Goal: Information Seeking & Learning: Learn about a topic

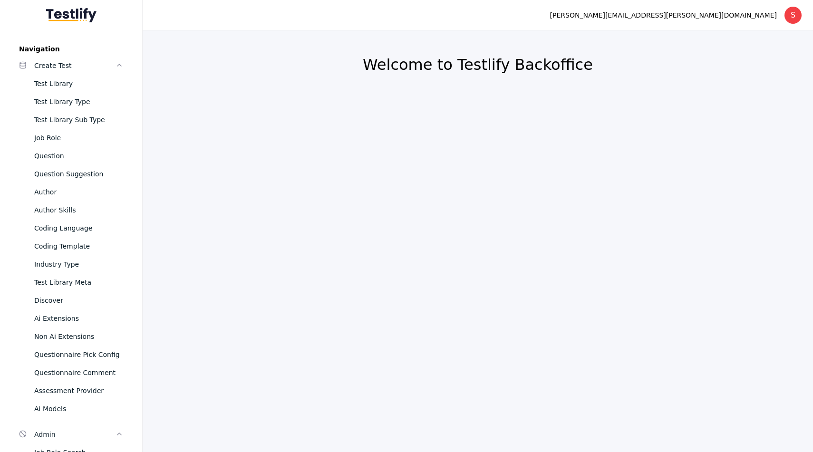
click at [399, 80] on section "Welcome to Testlify Backoffice" at bounding box center [478, 71] width 648 height 59
click at [401, 67] on h2 "Welcome to Testlify Backoffice" at bounding box center [478, 64] width 625 height 19
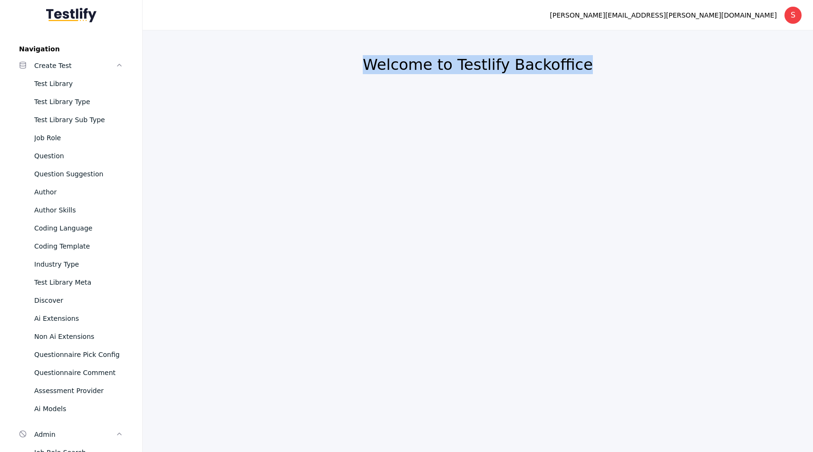
drag, startPoint x: 401, startPoint y: 67, endPoint x: 573, endPoint y: 67, distance: 172.7
click at [573, 67] on h2 "Welcome to Testlify Backoffice" at bounding box center [478, 64] width 625 height 19
drag, startPoint x: 573, startPoint y: 67, endPoint x: 372, endPoint y: 66, distance: 201.7
click at [372, 66] on h2 "Welcome to Testlify Backoffice" at bounding box center [478, 64] width 625 height 19
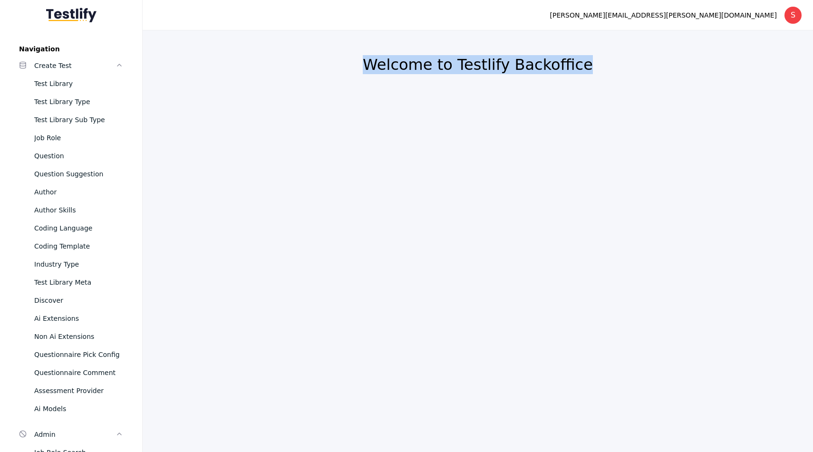
click at [372, 66] on h2 "Welcome to Testlify Backoffice" at bounding box center [478, 64] width 625 height 19
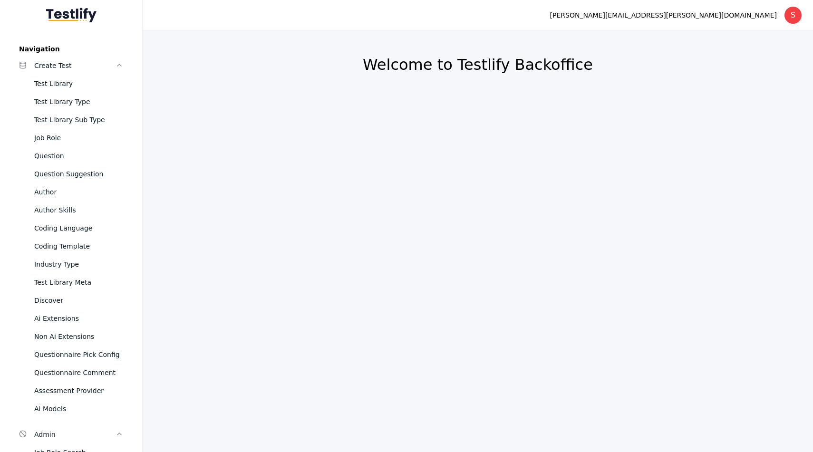
click at [382, 64] on h2 "Welcome to Testlify Backoffice" at bounding box center [478, 64] width 625 height 19
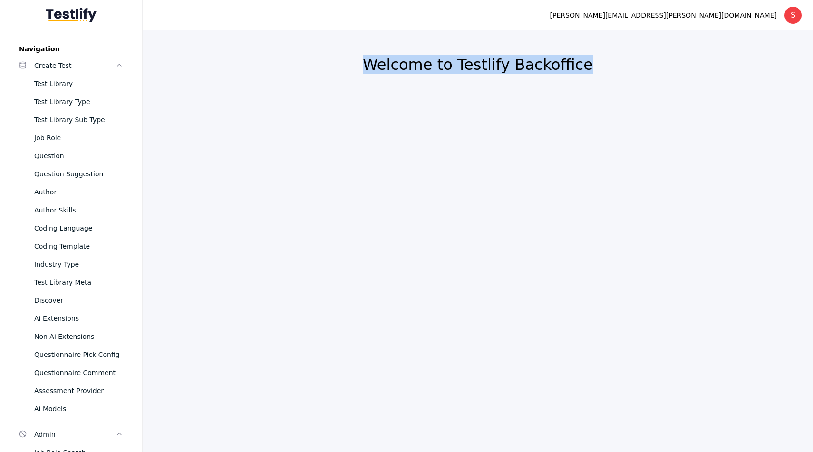
drag, startPoint x: 382, startPoint y: 64, endPoint x: 611, endPoint y: 64, distance: 229.3
click at [611, 64] on h2 "Welcome to Testlify Backoffice" at bounding box center [478, 64] width 625 height 19
drag, startPoint x: 584, startPoint y: 64, endPoint x: 345, endPoint y: 64, distance: 238.8
click at [345, 64] on h2 "Welcome to Testlify Backoffice" at bounding box center [478, 64] width 625 height 19
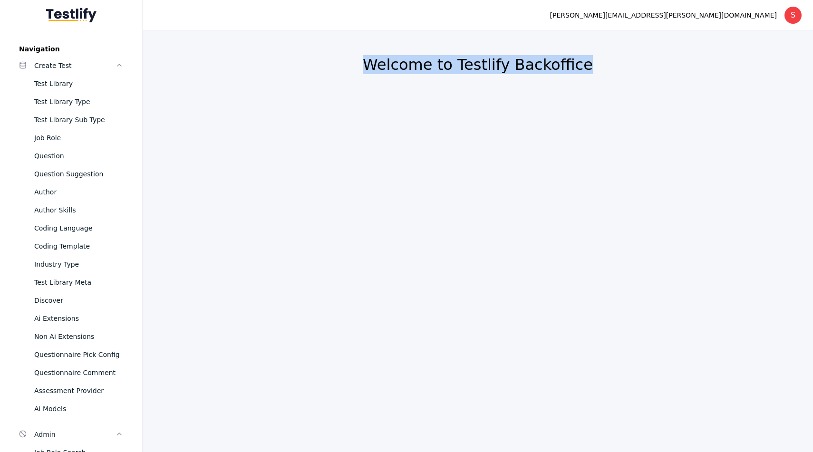
click at [345, 64] on h2 "Welcome to Testlify Backoffice" at bounding box center [478, 64] width 625 height 19
drag, startPoint x: 345, startPoint y: 64, endPoint x: 595, endPoint y: 62, distance: 250.2
click at [596, 62] on h2 "Welcome to Testlify Backoffice" at bounding box center [478, 64] width 625 height 19
click at [595, 62] on h2 "Welcome to Testlify Backoffice" at bounding box center [478, 64] width 625 height 19
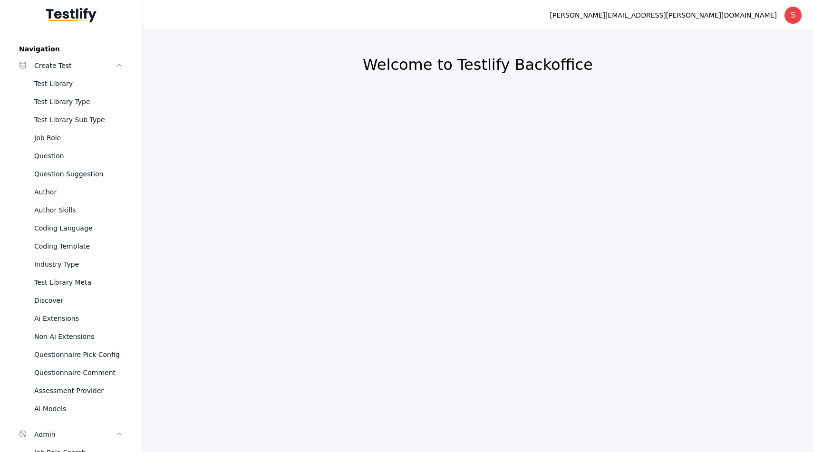
click at [572, 63] on h2 "Welcome to Testlify Backoffice" at bounding box center [478, 64] width 625 height 19
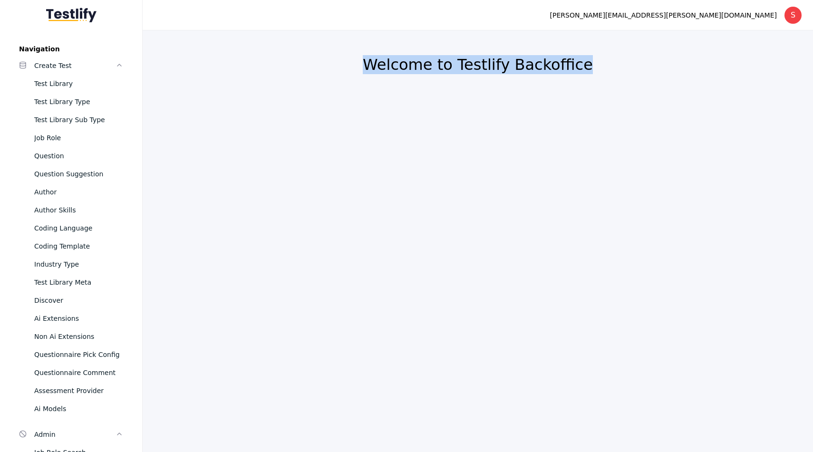
drag, startPoint x: 572, startPoint y: 63, endPoint x: 406, endPoint y: 60, distance: 166.0
click at [406, 60] on h2 "Welcome to Testlify Backoffice" at bounding box center [478, 64] width 625 height 19
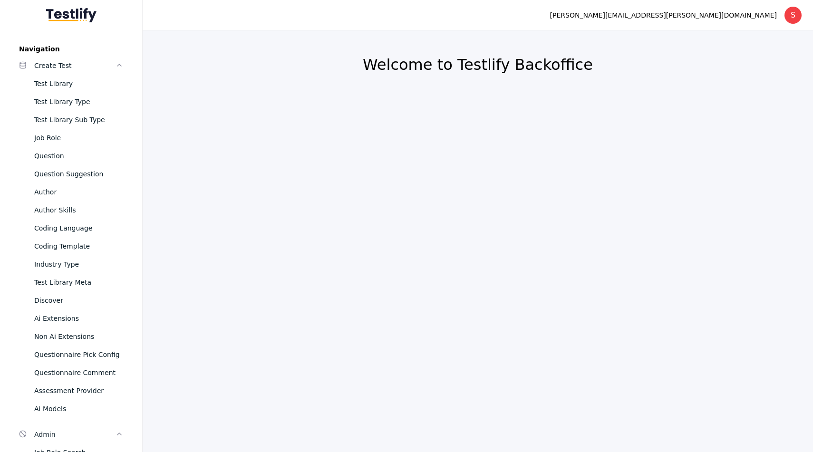
click at [389, 65] on h2 "Welcome to Testlify Backoffice" at bounding box center [478, 64] width 625 height 19
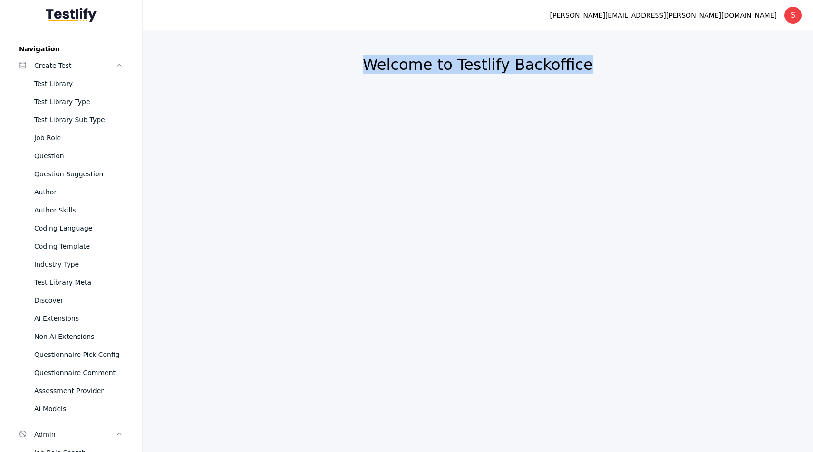
drag, startPoint x: 389, startPoint y: 65, endPoint x: 536, endPoint y: 65, distance: 146.5
click at [536, 65] on h2 "Welcome to Testlify Backoffice" at bounding box center [478, 64] width 625 height 19
drag, startPoint x: 536, startPoint y: 65, endPoint x: 381, endPoint y: 68, distance: 154.6
click at [381, 68] on h2 "Welcome to Testlify Backoffice" at bounding box center [478, 64] width 625 height 19
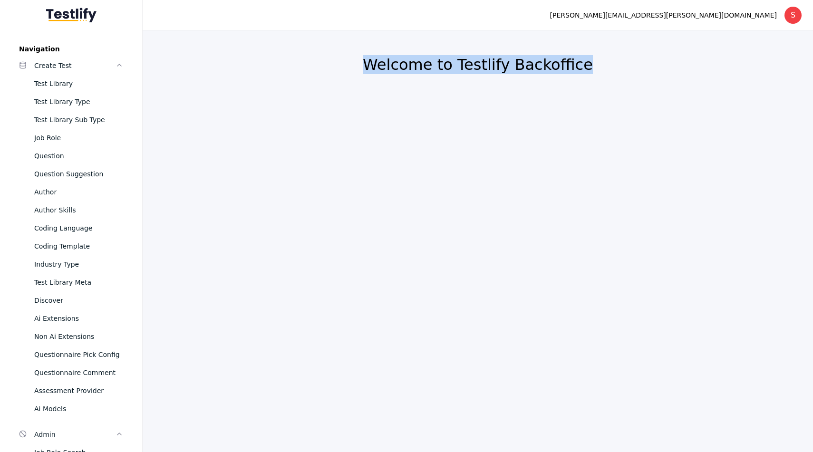
click at [381, 68] on h2 "Welcome to Testlify Backoffice" at bounding box center [478, 64] width 625 height 19
drag, startPoint x: 381, startPoint y: 68, endPoint x: 512, endPoint y: 67, distance: 130.8
click at [512, 67] on h2 "Welcome to Testlify Backoffice" at bounding box center [478, 64] width 625 height 19
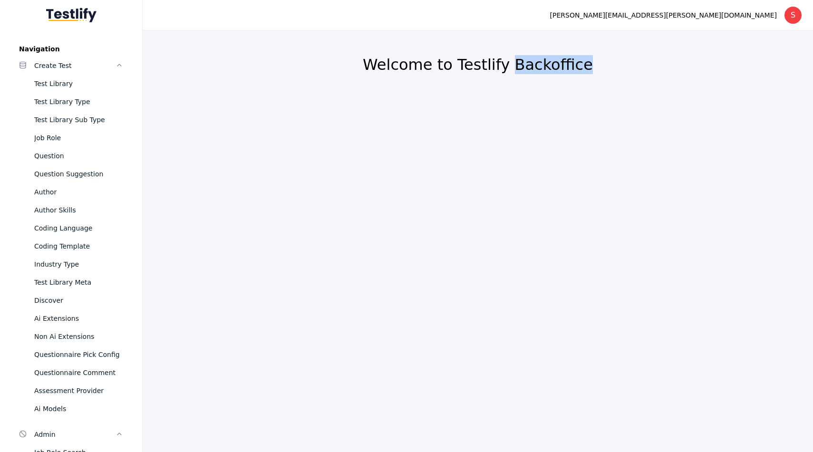
click at [512, 67] on h2 "Welcome to Testlify Backoffice" at bounding box center [478, 64] width 625 height 19
click at [481, 66] on h2 "Welcome to Testlify Backoffice" at bounding box center [478, 64] width 625 height 19
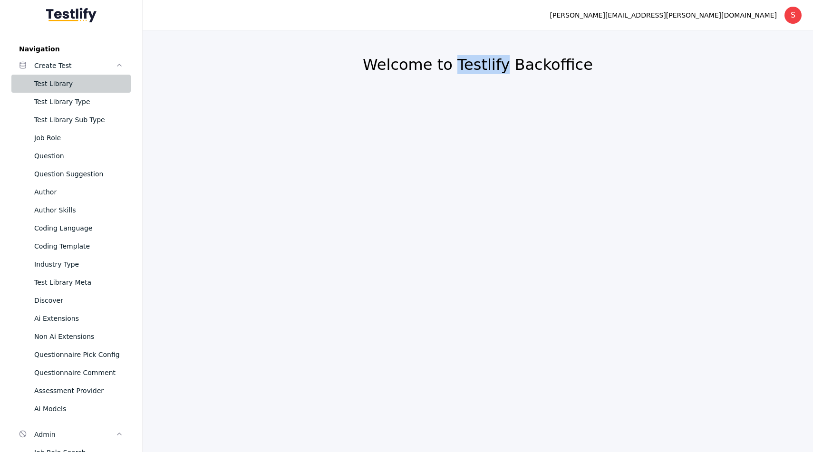
click at [56, 88] on div "Test Library" at bounding box center [78, 83] width 89 height 11
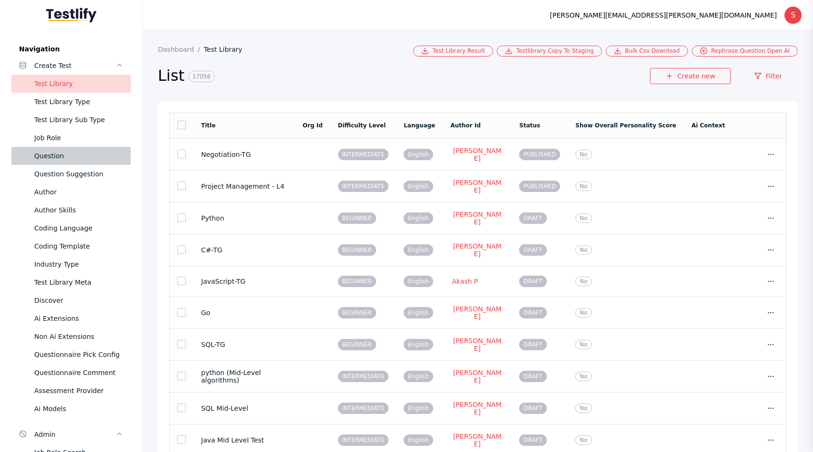
click at [57, 151] on div "Question" at bounding box center [78, 155] width 89 height 11
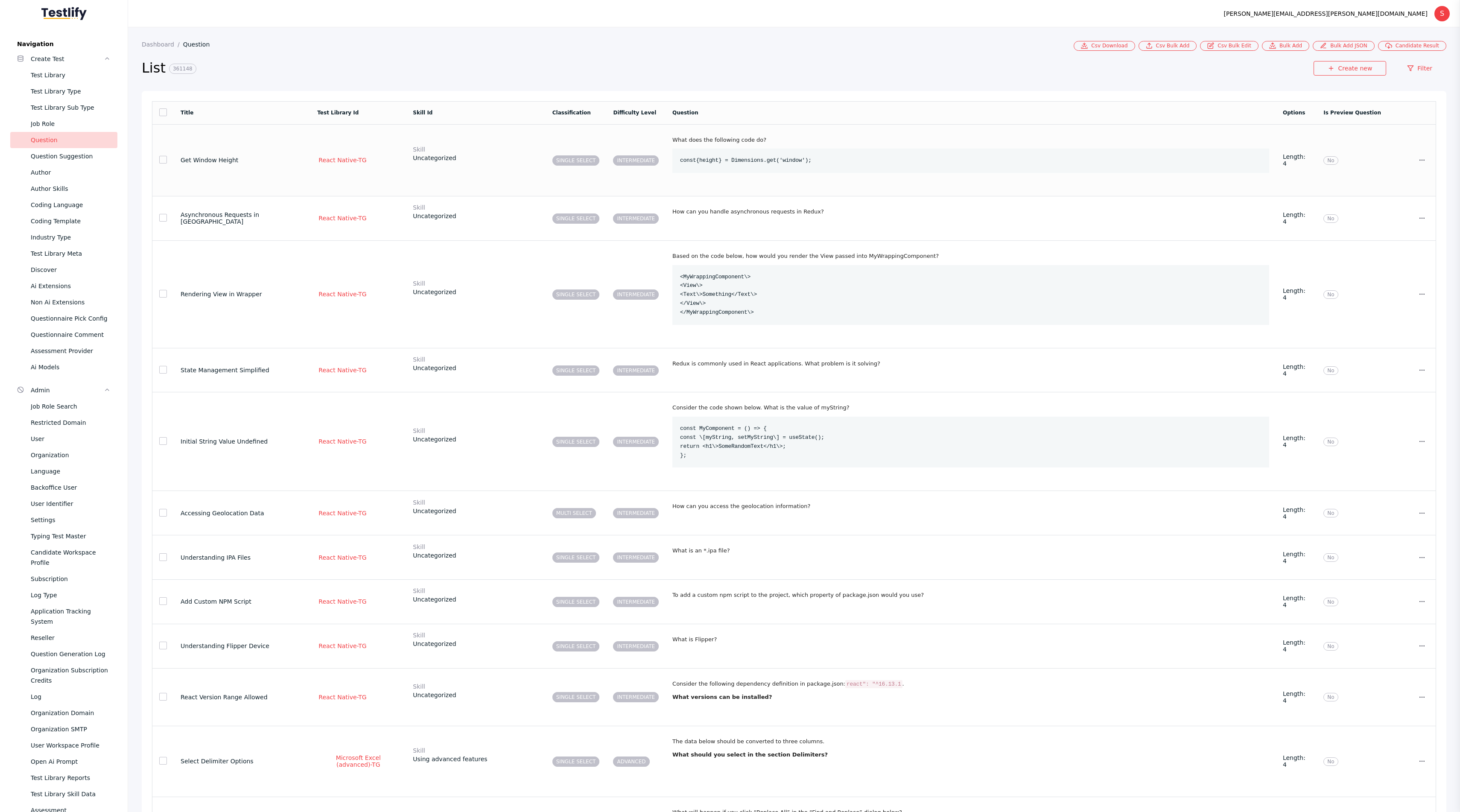
click at [389, 171] on td "SINGLE SELECT" at bounding box center [397, 160] width 61 height 72
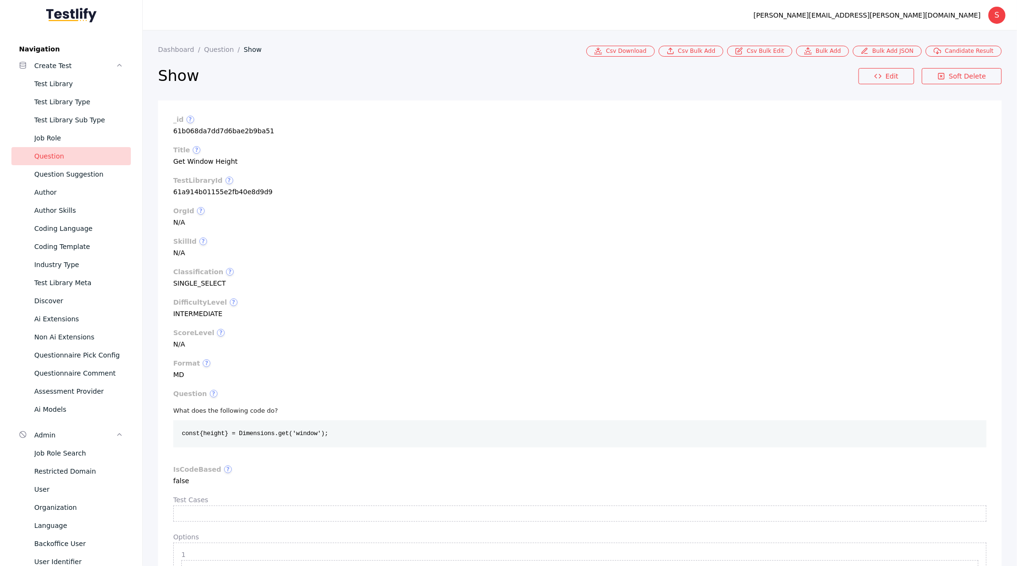
click at [177, 254] on section "skillId ? N/A" at bounding box center [579, 246] width 813 height 19
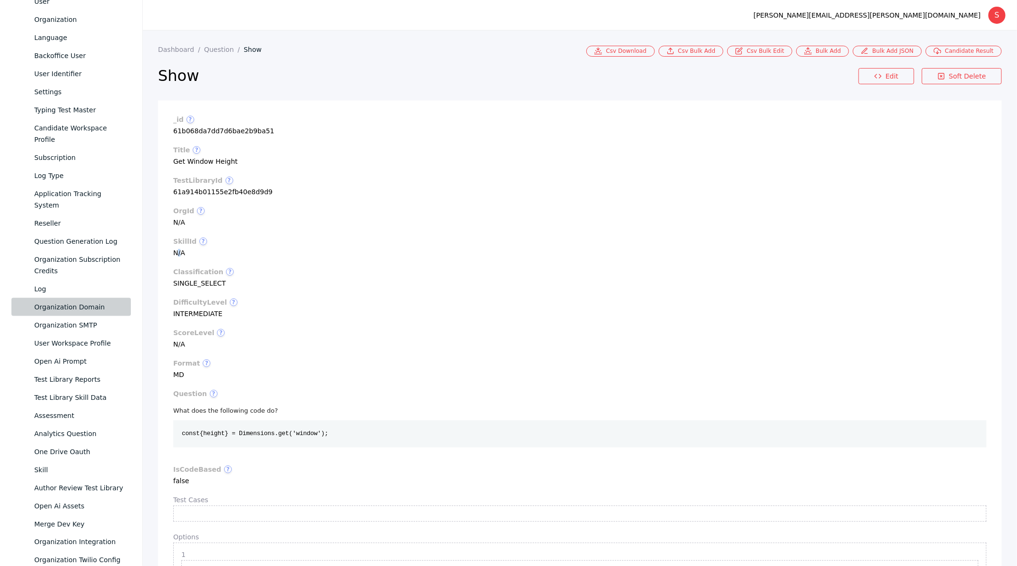
scroll to position [508, 0]
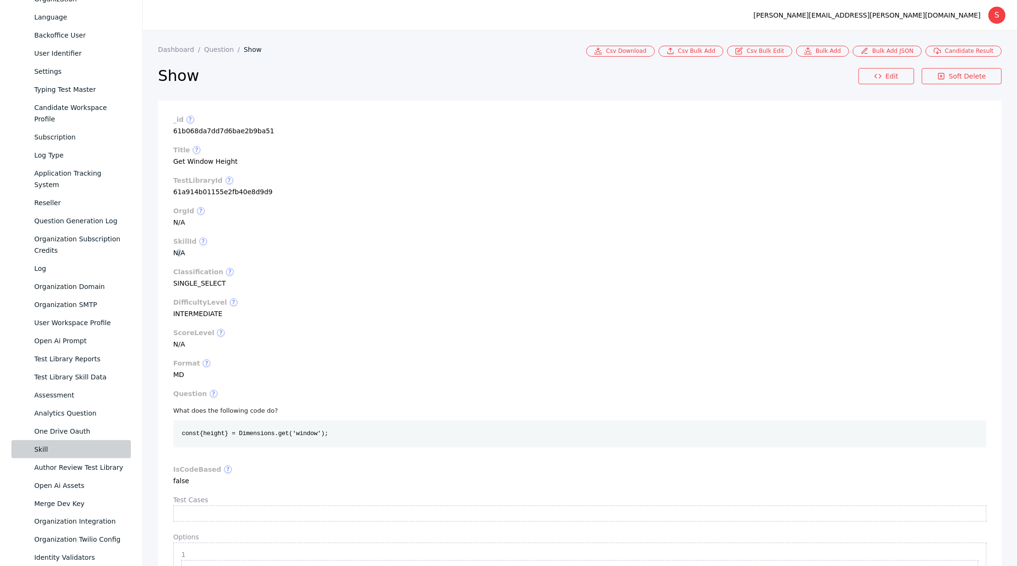
click at [56, 444] on div "Skill" at bounding box center [78, 448] width 89 height 11
